Goal: Information Seeking & Learning: Learn about a topic

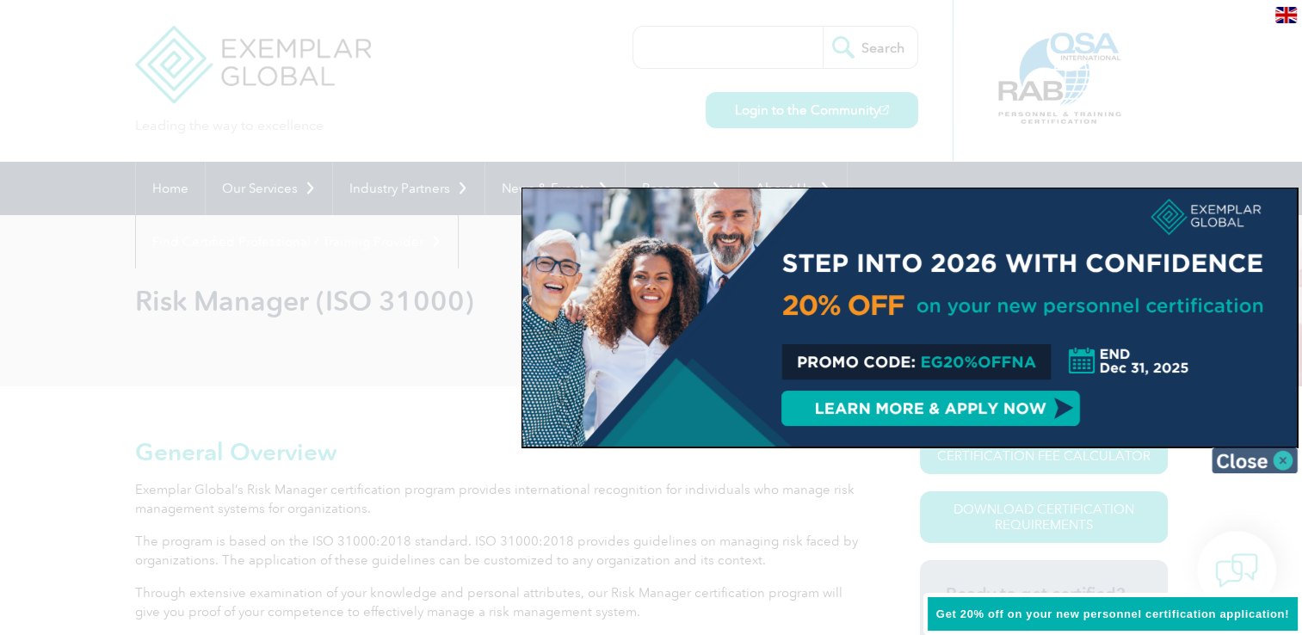
click at [1269, 454] on img at bounding box center [1255, 461] width 86 height 26
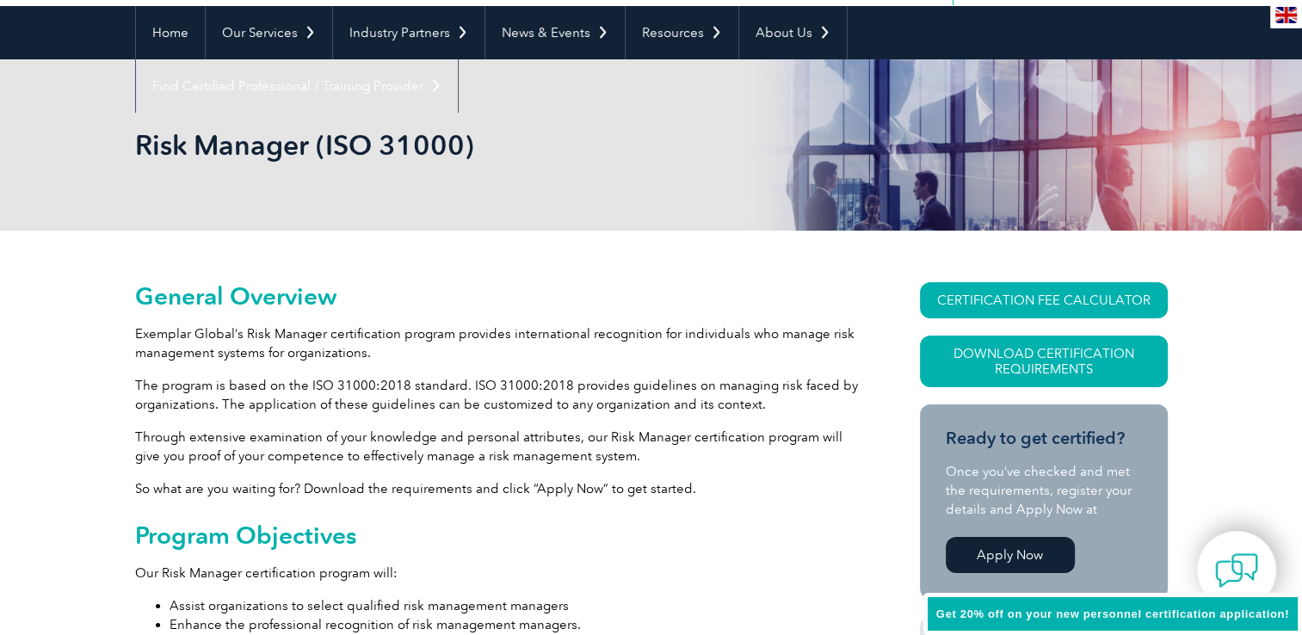
scroll to position [258, 0]
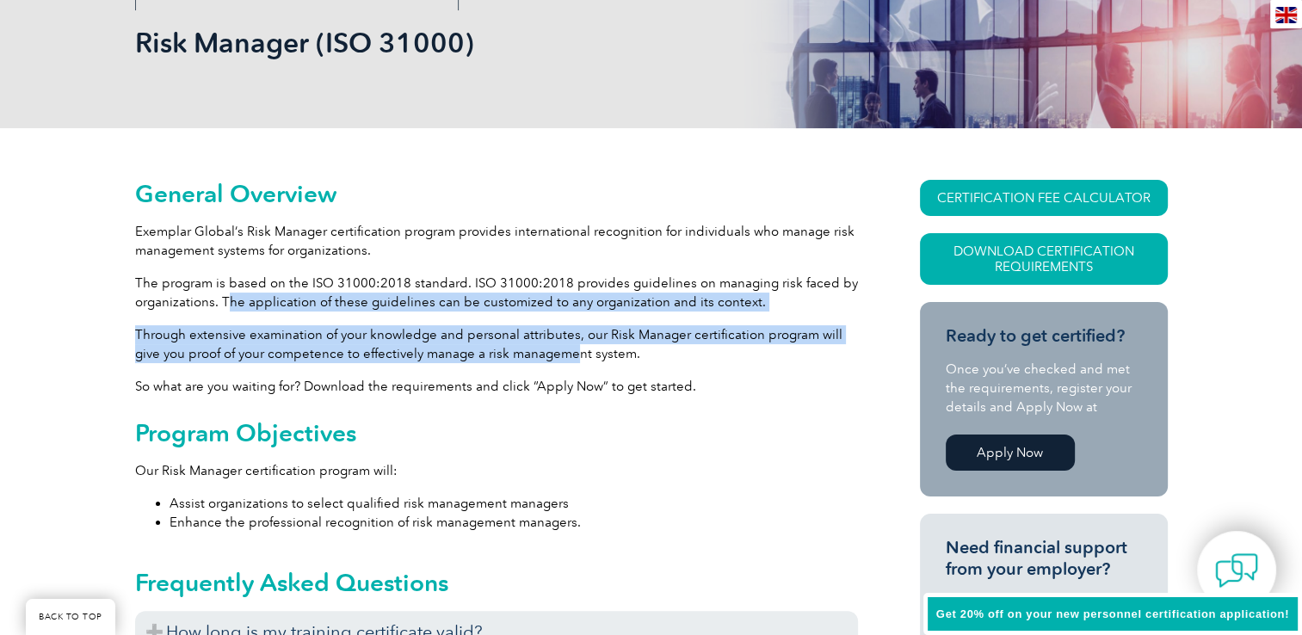
drag, startPoint x: 247, startPoint y: 306, endPoint x: 578, endPoint y: 360, distance: 335.8
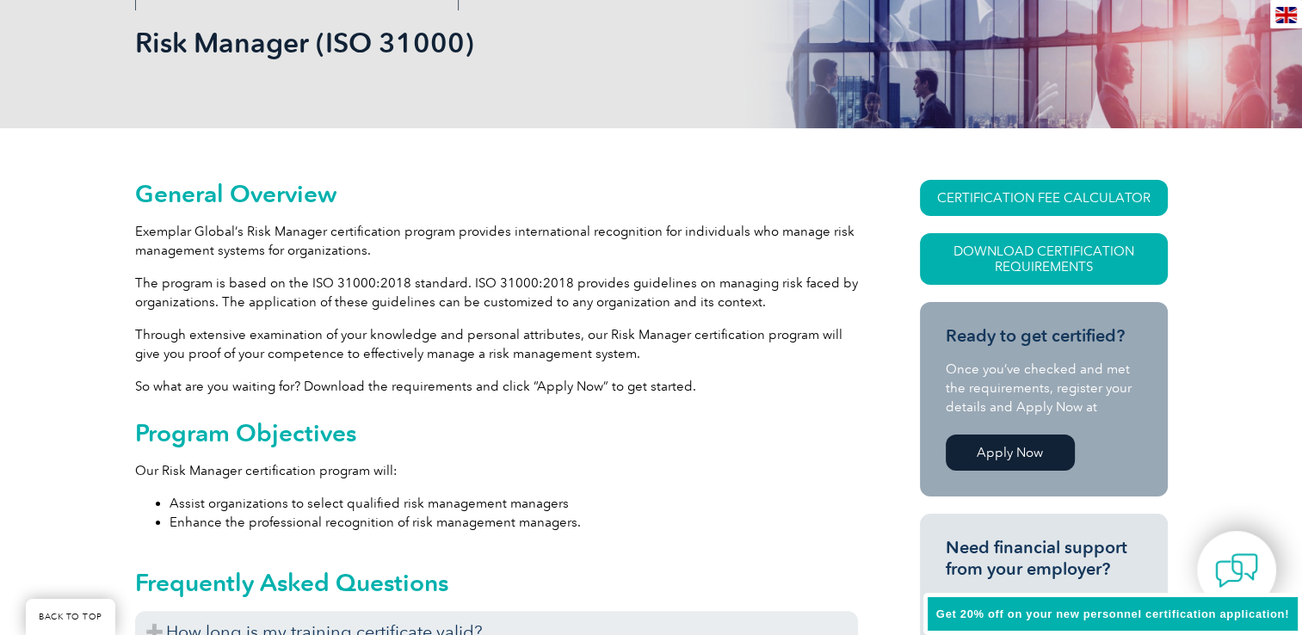
drag, startPoint x: 578, startPoint y: 360, endPoint x: 549, endPoint y: 396, distance: 46.5
drag, startPoint x: 546, startPoint y: 387, endPoint x: 606, endPoint y: 384, distance: 60.3
click at [606, 384] on p "So what are you waiting for? Download the requirements and click “Apply Now” to…" at bounding box center [496, 386] width 723 height 19
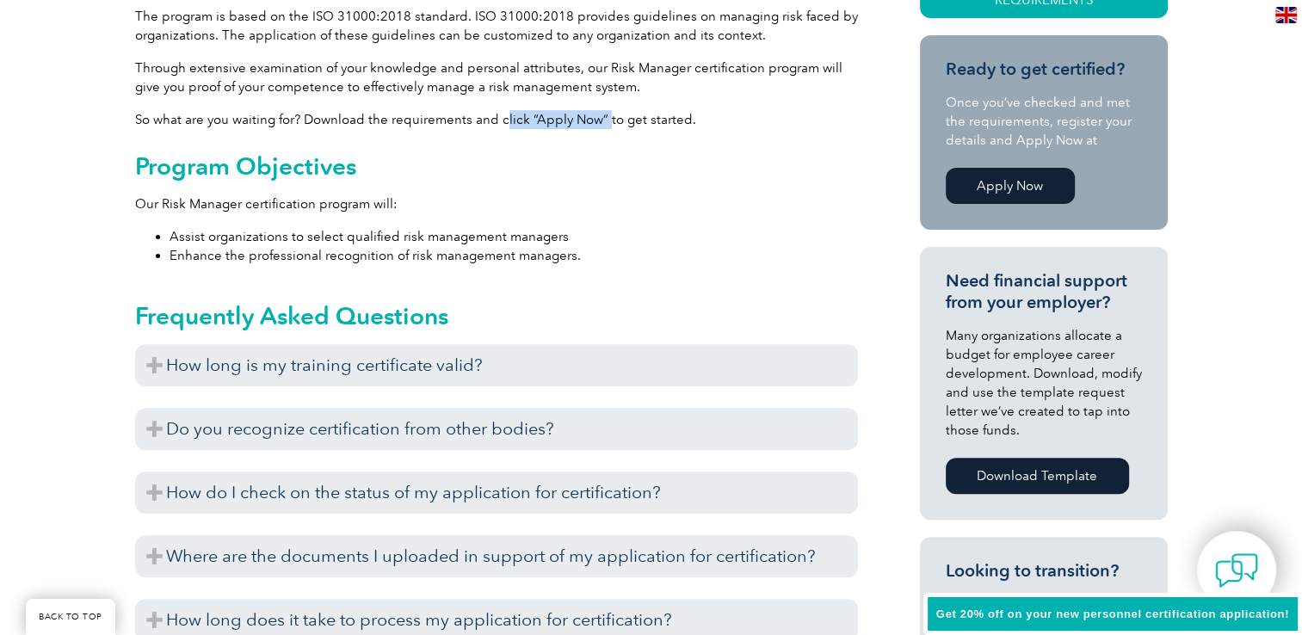
scroll to position [689, 0]
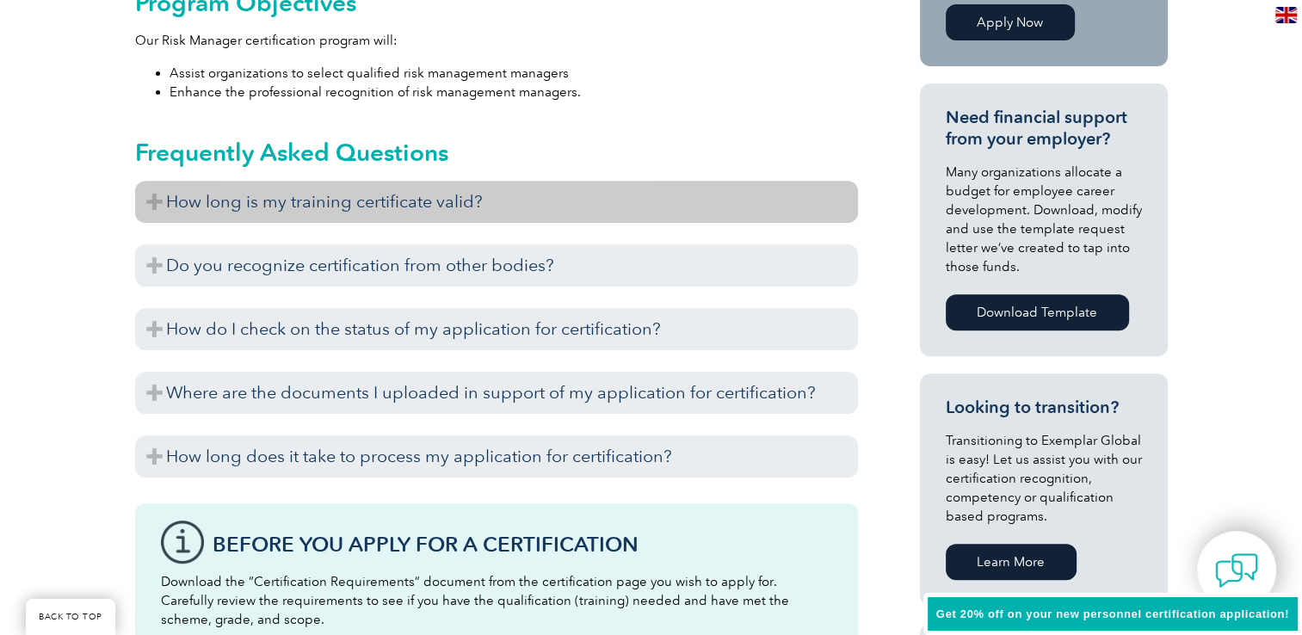
click at [348, 203] on h3 "How long is my training certificate valid?" at bounding box center [496, 202] width 723 height 42
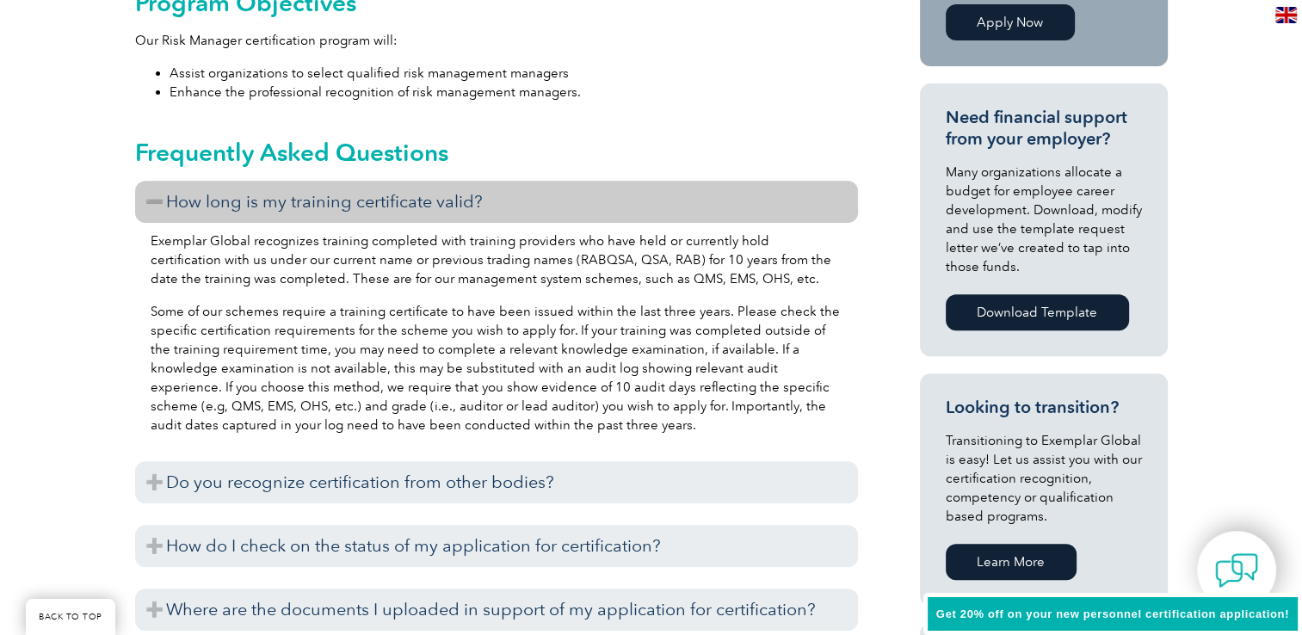
scroll to position [775, 0]
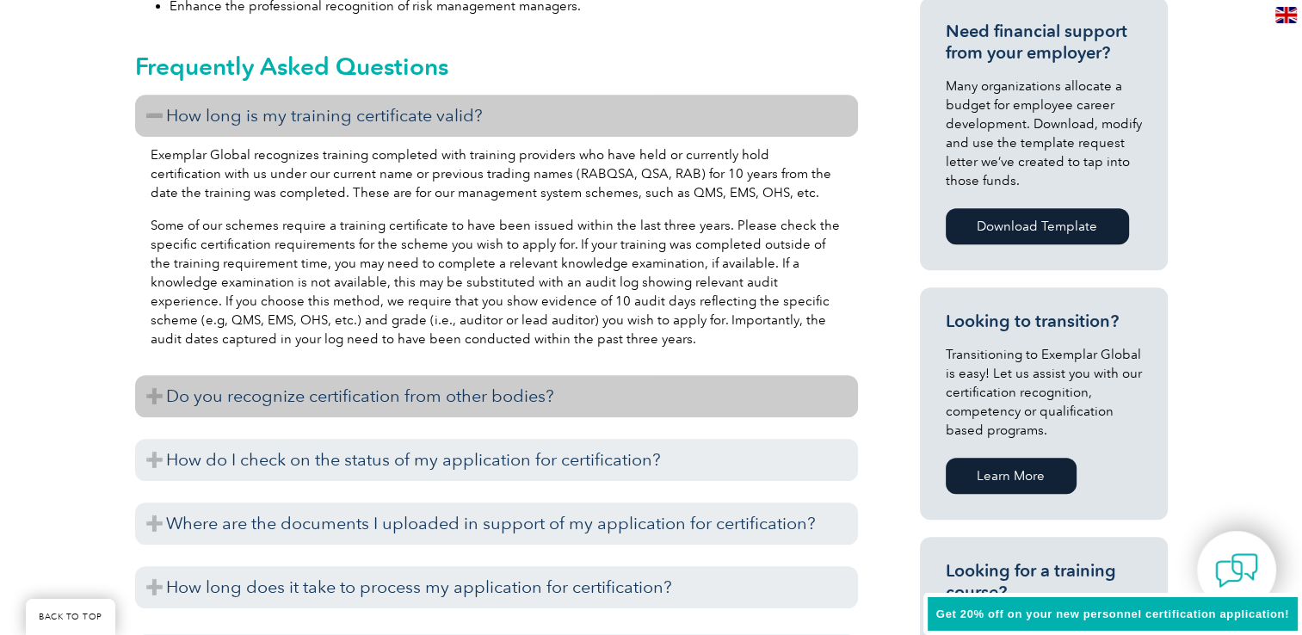
click at [373, 394] on h3 "Do you recognize certification from other bodies?" at bounding box center [496, 396] width 723 height 42
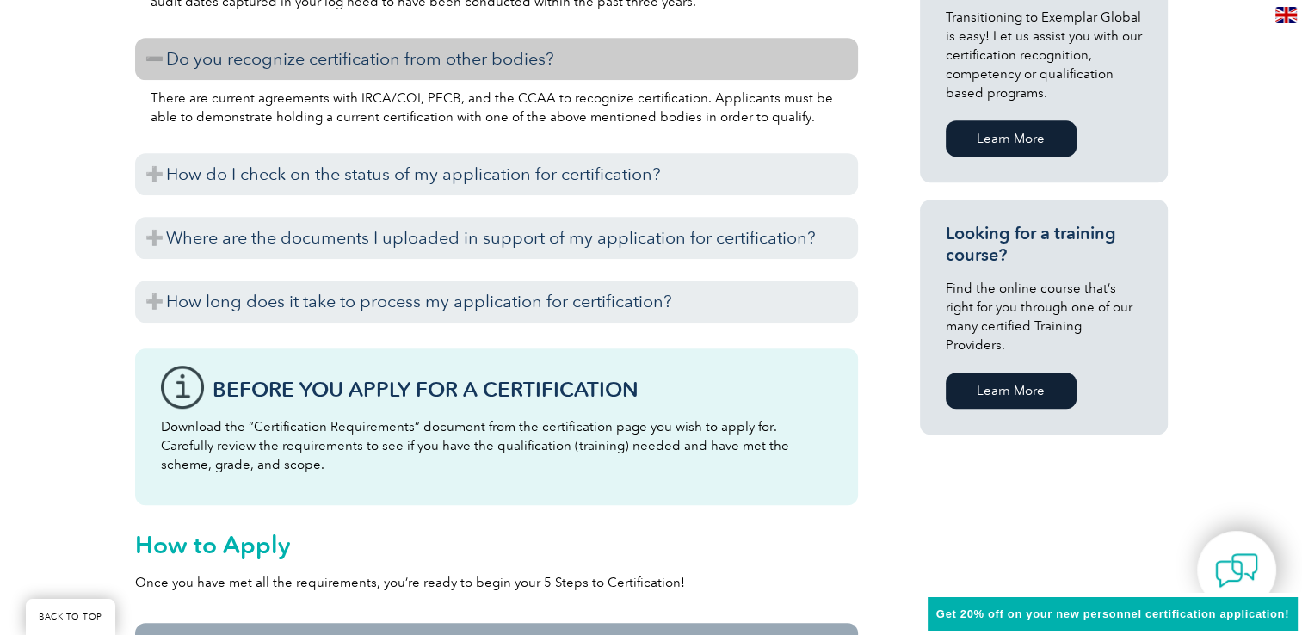
scroll to position [1119, 0]
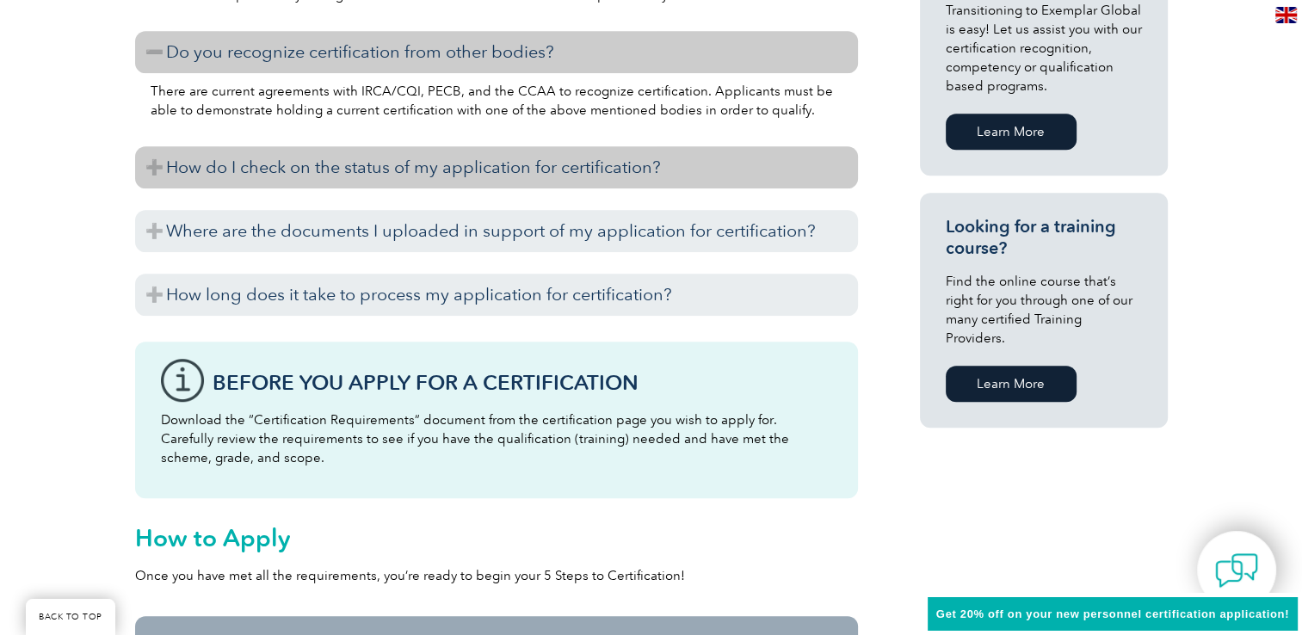
click at [398, 161] on h3 "How do I check on the status of my application for certification?" at bounding box center [496, 167] width 723 height 42
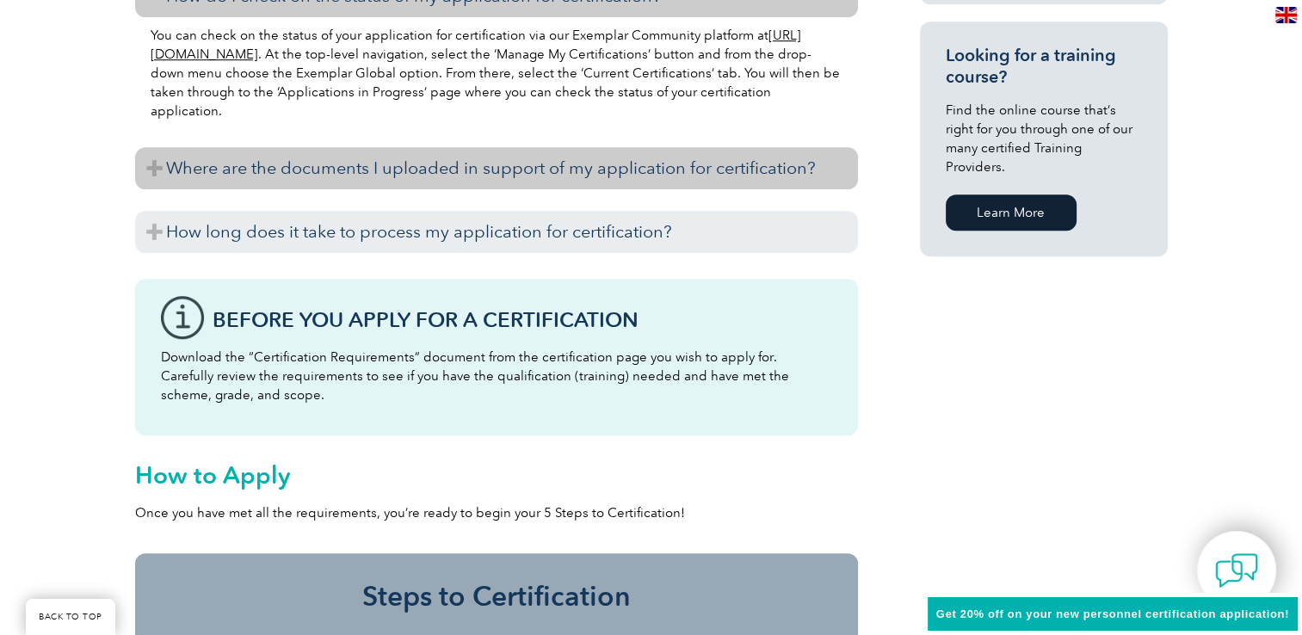
scroll to position [1291, 0]
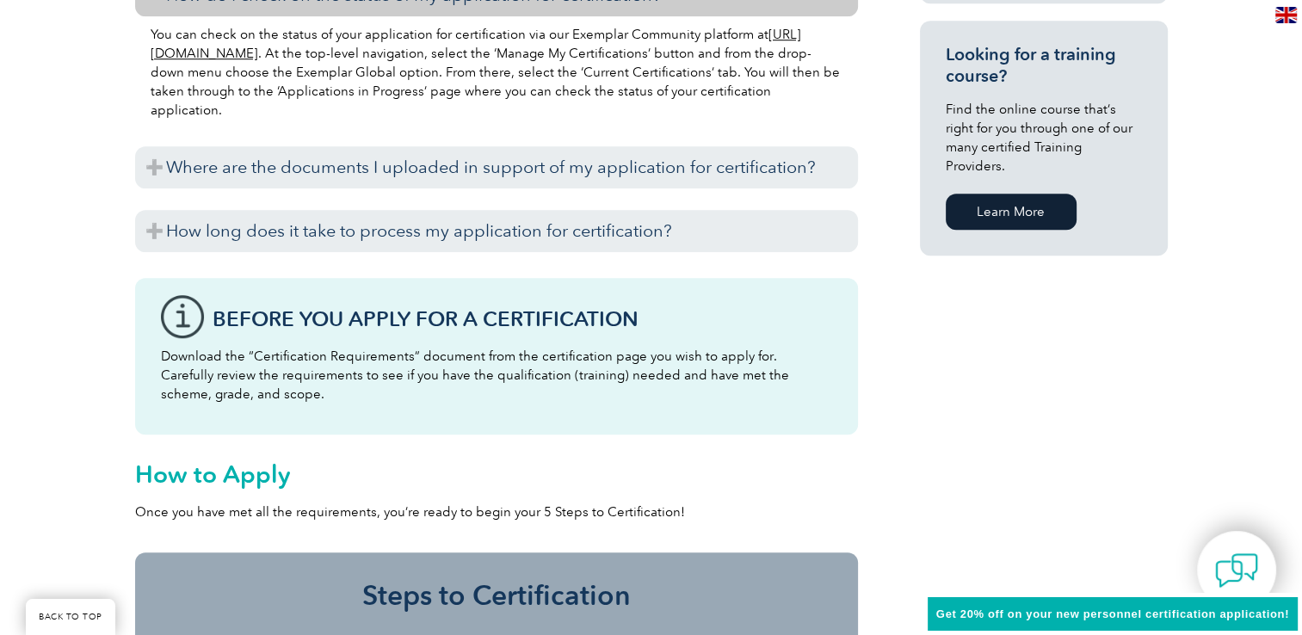
click at [448, 188] on div "Once you submit your application for certification, you will not be able to see…" at bounding box center [496, 192] width 723 height 9
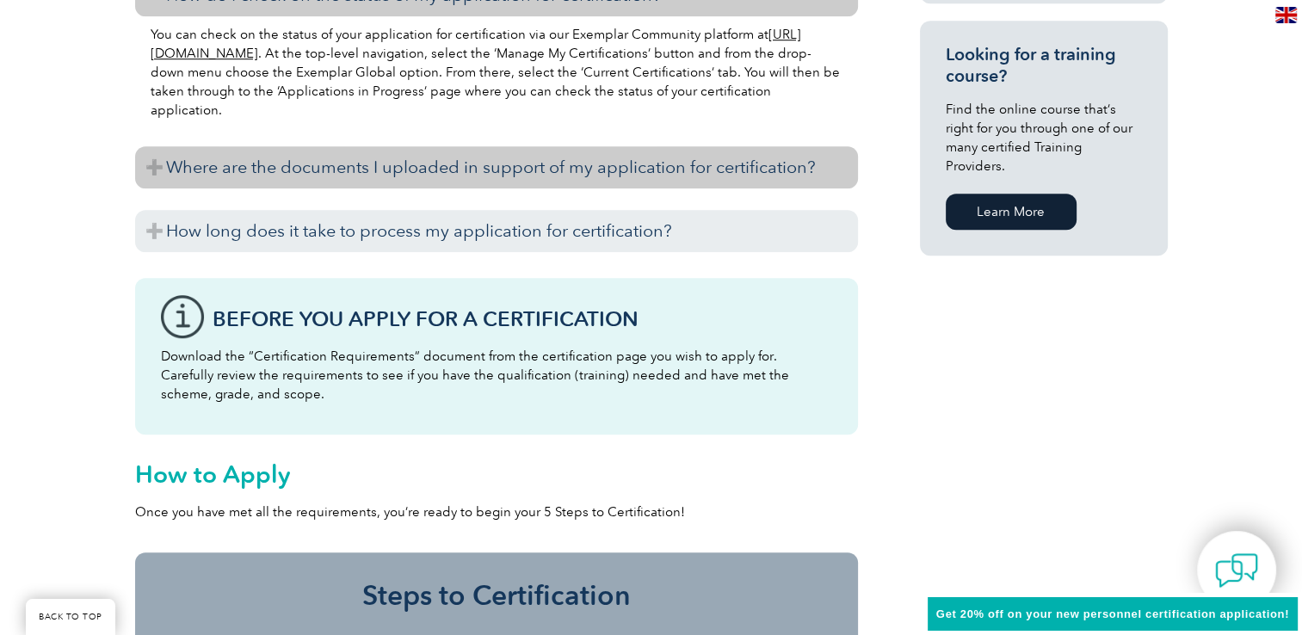
click at [451, 176] on h3 "Where are the documents I uploaded in support of my application for certificati…" at bounding box center [496, 167] width 723 height 42
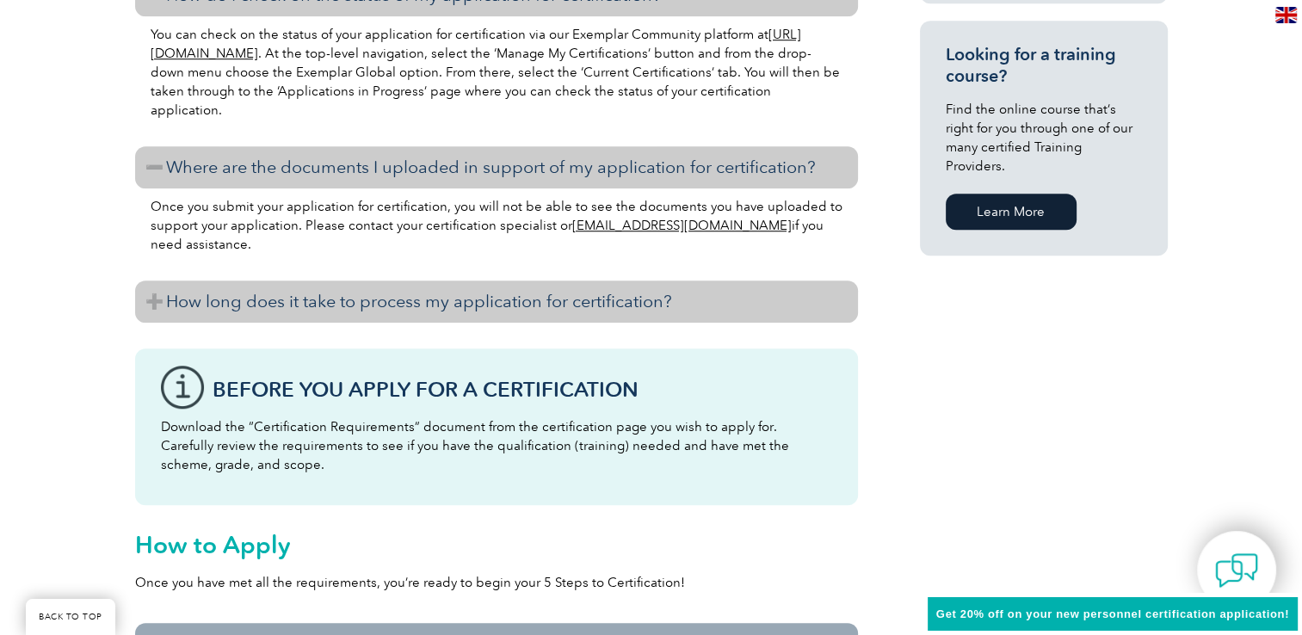
click at [429, 300] on h3 "How long does it take to process my application for certification?" at bounding box center [496, 302] width 723 height 42
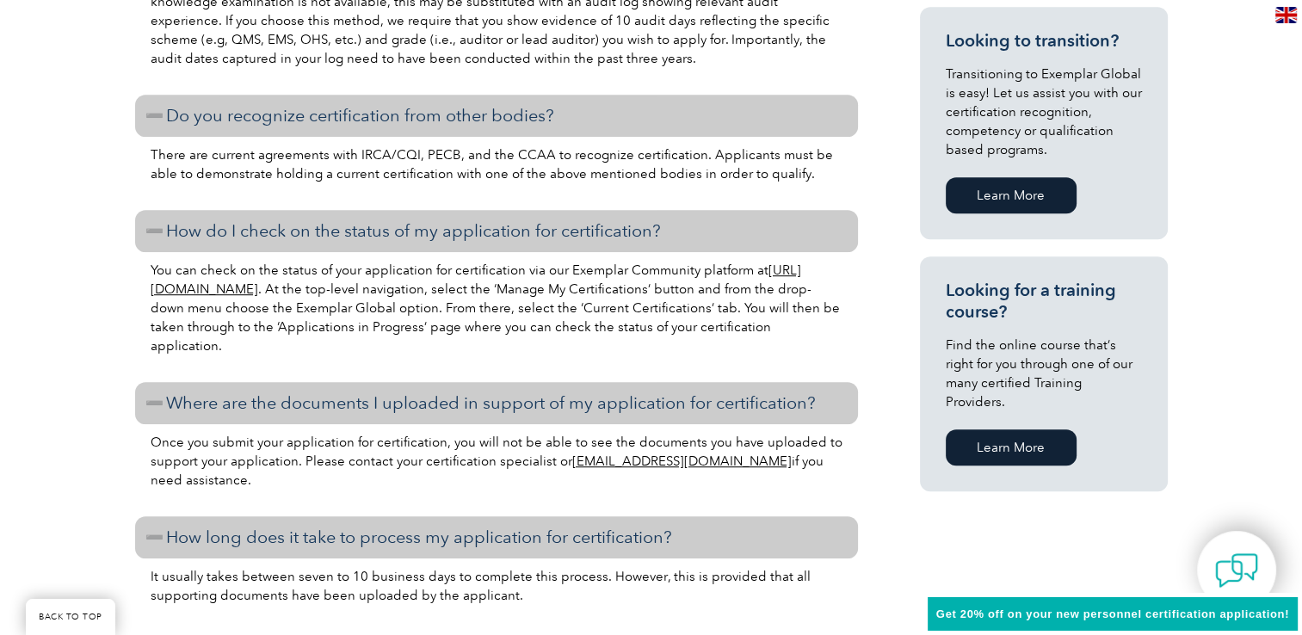
scroll to position [0, 0]
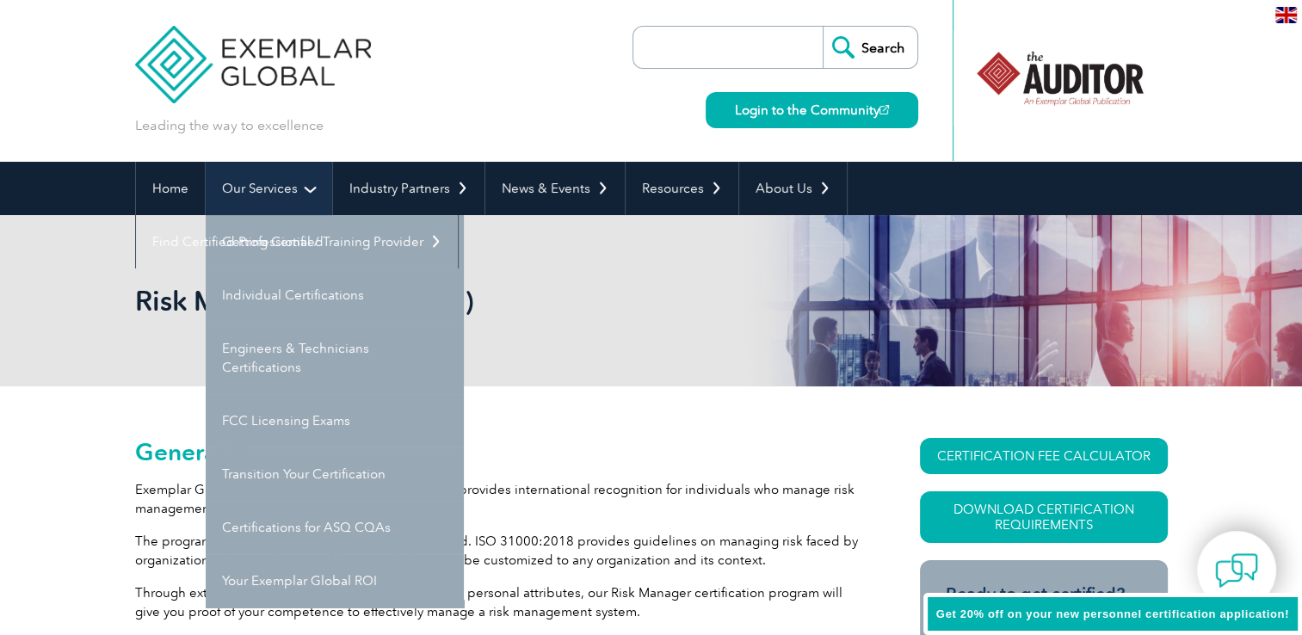
click at [254, 195] on link "Our Services" at bounding box center [269, 188] width 127 height 53
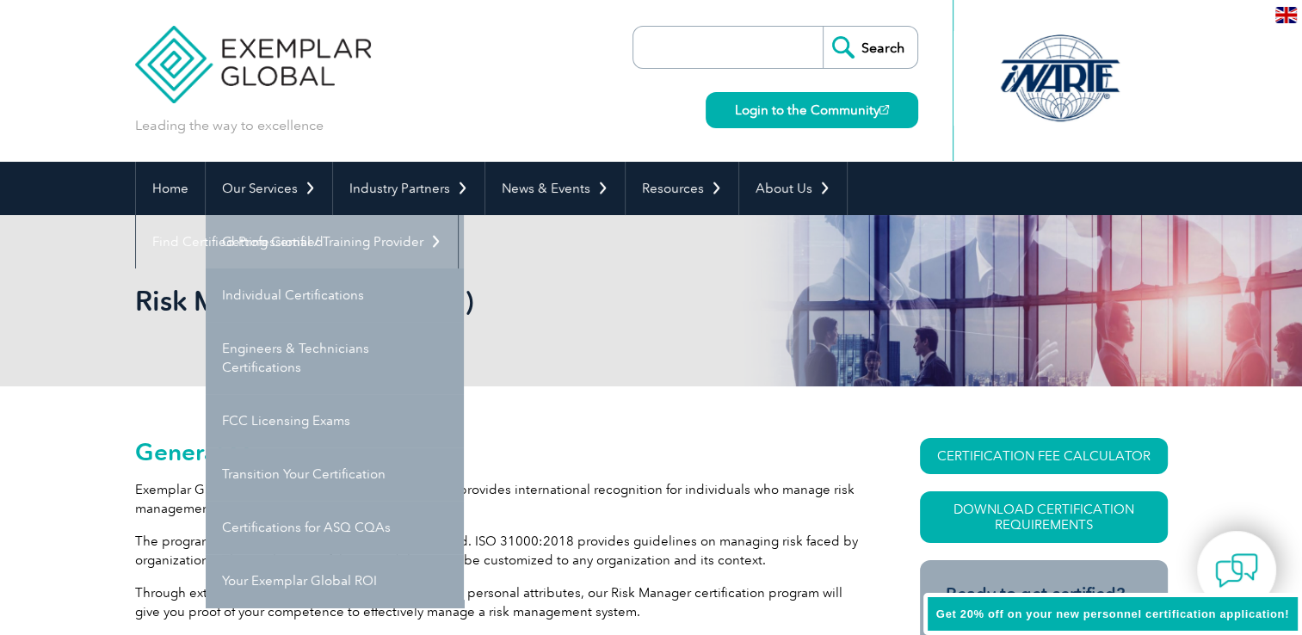
click at [277, 243] on link "Getting Certified" at bounding box center [335, 241] width 258 height 53
